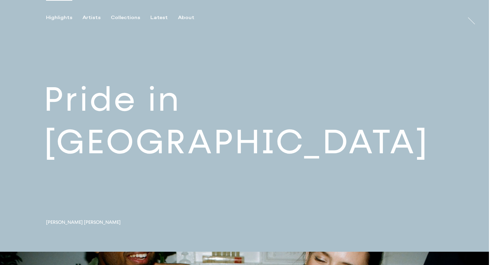
click at [189, 125] on link at bounding box center [244, 126] width 489 height 252
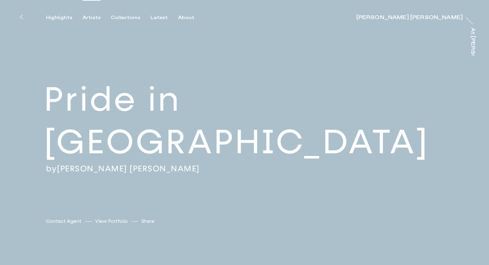
click at [96, 18] on div "Artists" at bounding box center [92, 18] width 18 height 6
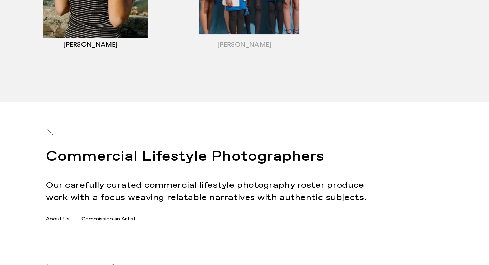
scroll to position [950, 0]
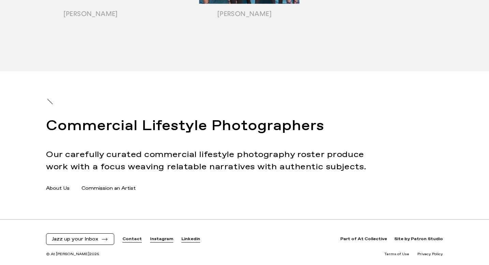
click at [135, 241] on link "Contact" at bounding box center [131, 240] width 19 height 6
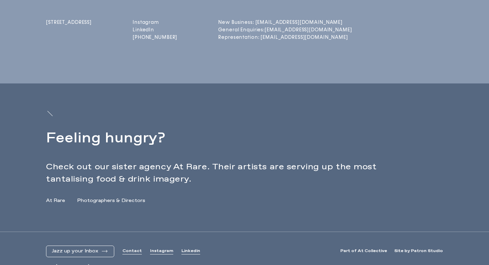
scroll to position [229, 0]
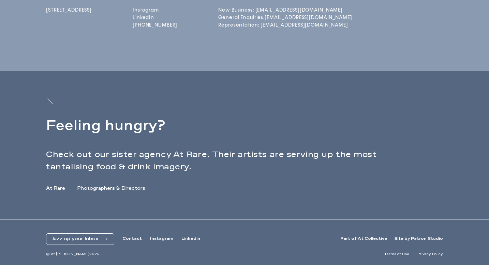
click at [131, 189] on link "Photographers & Directors" at bounding box center [111, 188] width 68 height 7
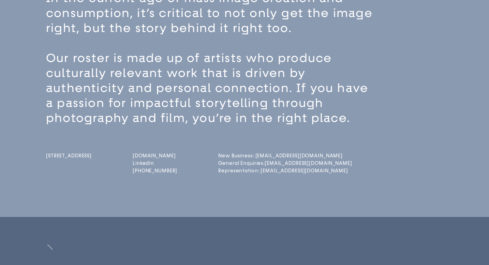
scroll to position [80, 0]
